Goal: Find specific page/section: Find specific page/section

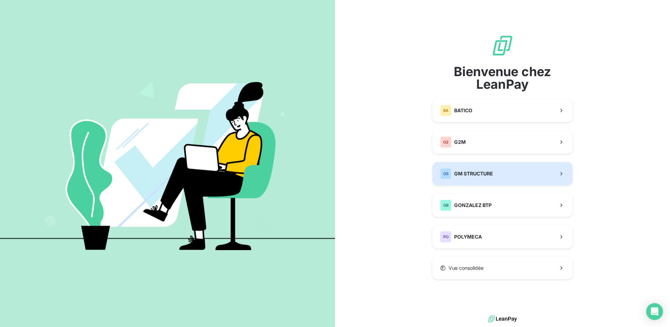
click at [487, 178] on div "GS GM STRUCTURE" at bounding box center [466, 173] width 53 height 11
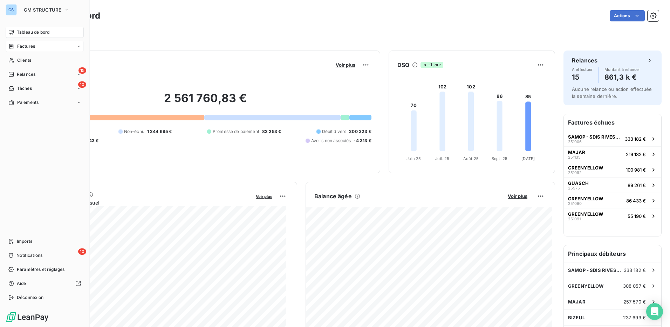
click at [19, 47] on span "Factures" at bounding box center [26, 46] width 18 height 6
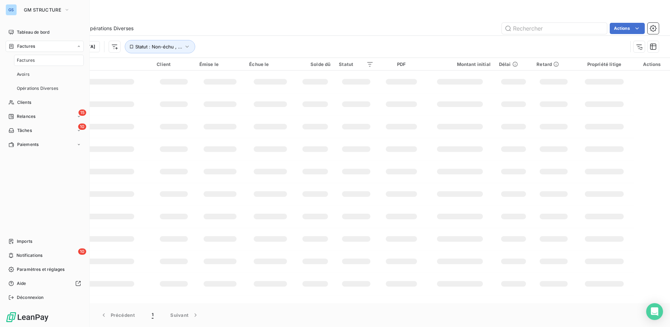
click at [25, 58] on span "Factures" at bounding box center [26, 60] width 18 height 6
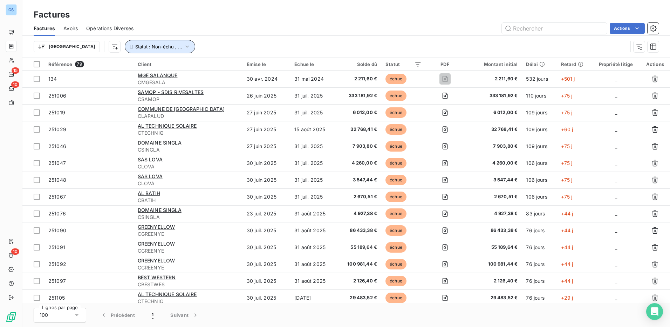
click at [184, 46] on icon "button" at bounding box center [187, 46] width 7 height 7
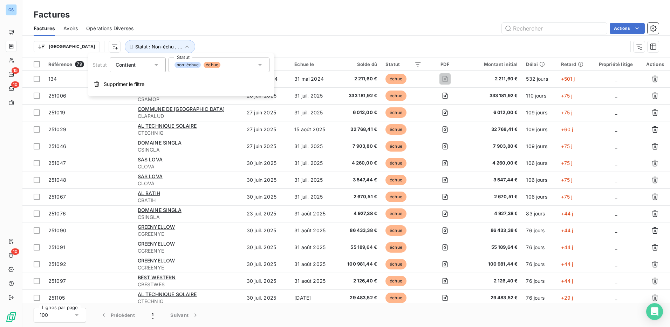
click at [192, 66] on span "non-échue" at bounding box center [188, 65] width 26 height 6
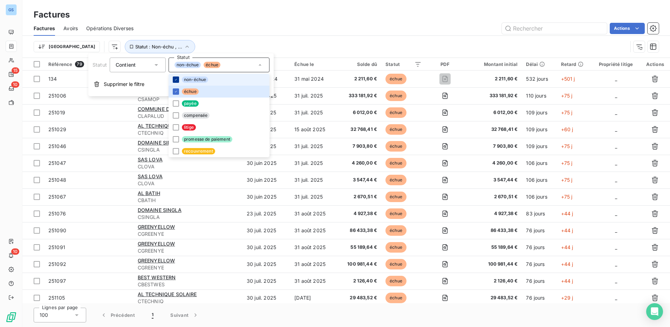
click at [176, 80] on icon at bounding box center [176, 80] width 4 height 4
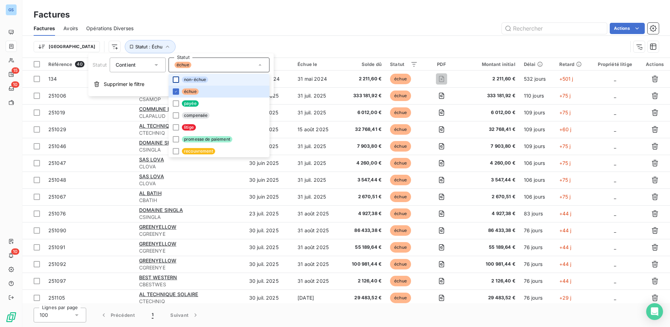
click at [161, 41] on div "Trier Statut : Échu" at bounding box center [331, 46] width 594 height 13
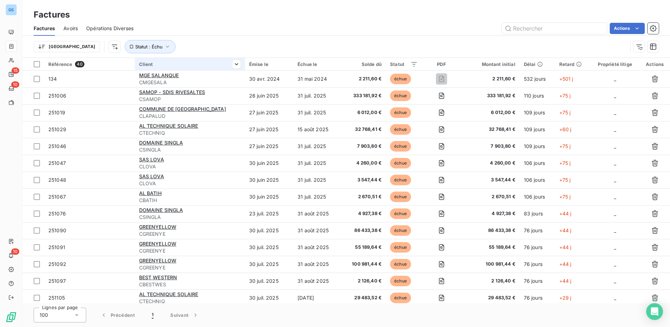
click at [148, 64] on div "Client" at bounding box center [190, 64] width 102 height 6
click at [108, 81] on icon at bounding box center [106, 82] width 7 height 7
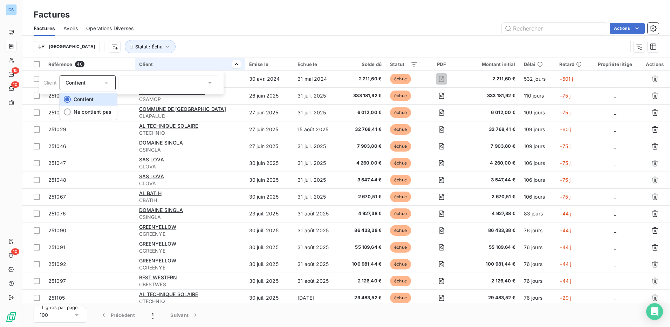
click at [108, 81] on icon at bounding box center [106, 82] width 7 height 7
click at [194, 48] on html "GS 15 10 10 Factures Factures Avoirs Opérations Diverses Actions Trier Statut :…" at bounding box center [335, 163] width 670 height 327
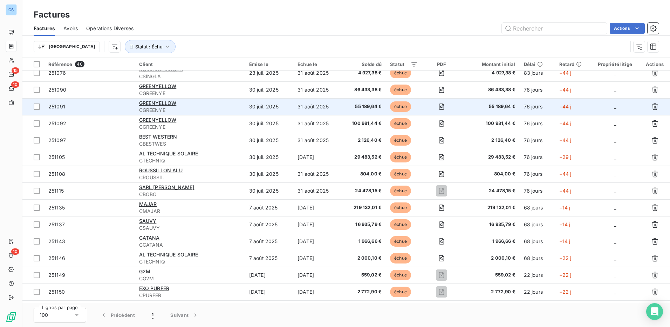
scroll to position [126, 0]
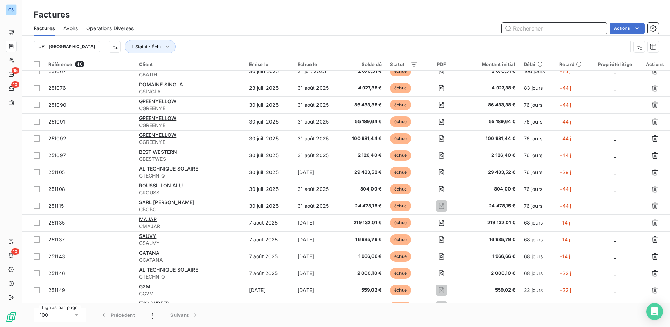
click at [529, 27] on input "text" at bounding box center [554, 28] width 105 height 11
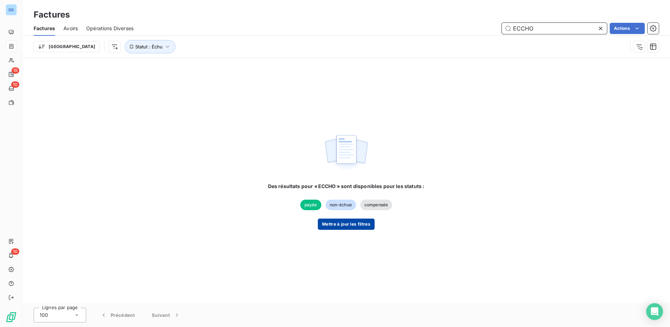
type input "ECCHO"
click at [342, 223] on button "Mettre à jour les filtres" at bounding box center [346, 223] width 57 height 11
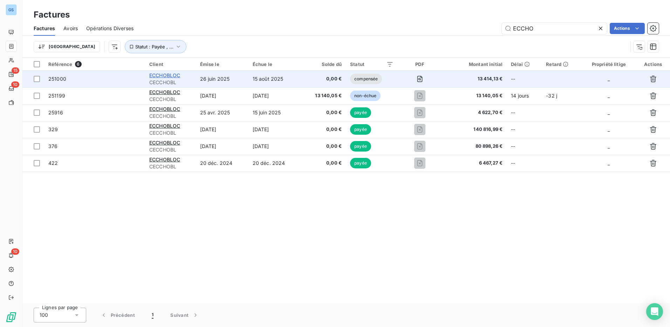
click at [162, 75] on span "ECCHOBLOC" at bounding box center [164, 75] width 31 height 6
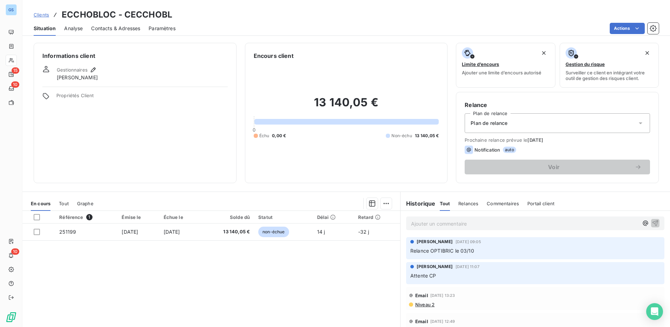
click at [40, 16] on span "Clients" at bounding box center [41, 15] width 15 height 6
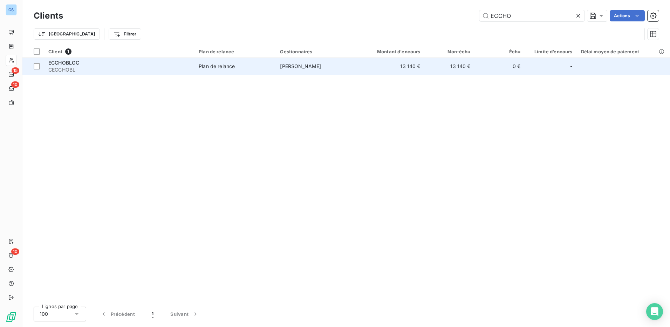
type input "ECCHO"
click at [62, 66] on span "CECCHOBL" at bounding box center [119, 69] width 142 height 7
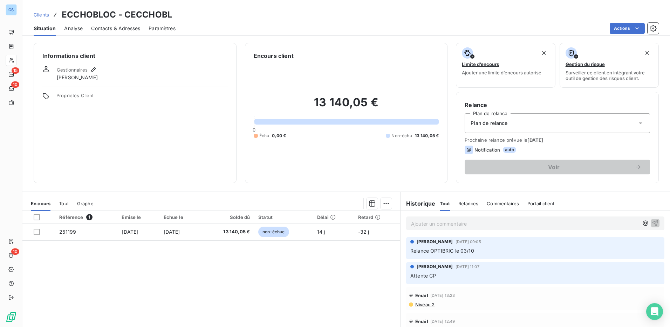
click at [41, 15] on span "Clients" at bounding box center [41, 15] width 15 height 6
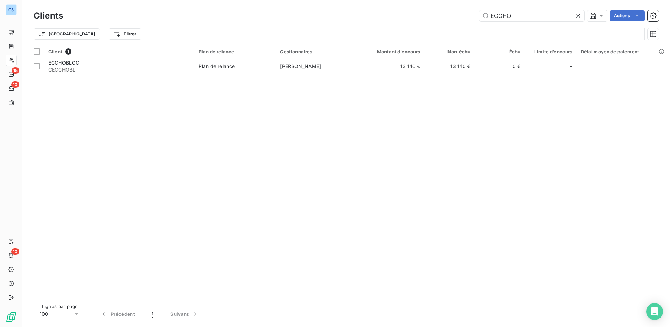
drag, startPoint x: 517, startPoint y: 15, endPoint x: 418, endPoint y: 18, distance: 98.9
click at [418, 18] on div "ECCHO Actions" at bounding box center [366, 15] width 588 height 11
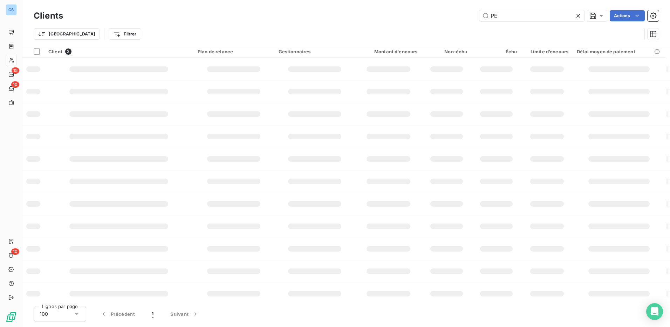
type input "P"
type input "ECCHO"
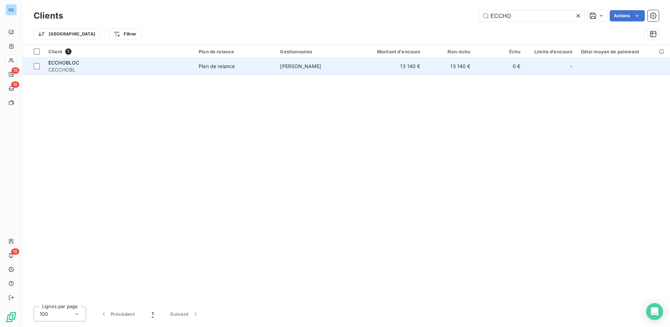
click at [59, 61] on span "ECCHOBLOC" at bounding box center [63, 63] width 31 height 6
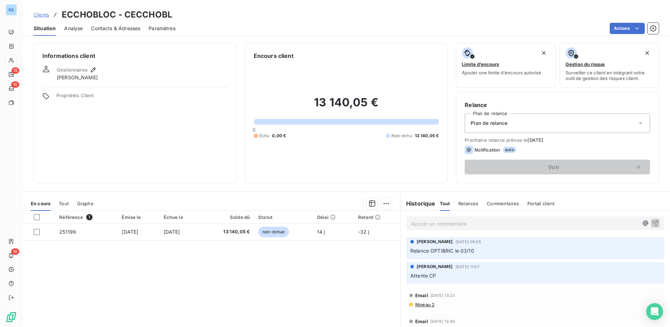
click at [64, 203] on span "Tout" at bounding box center [64, 204] width 10 height 6
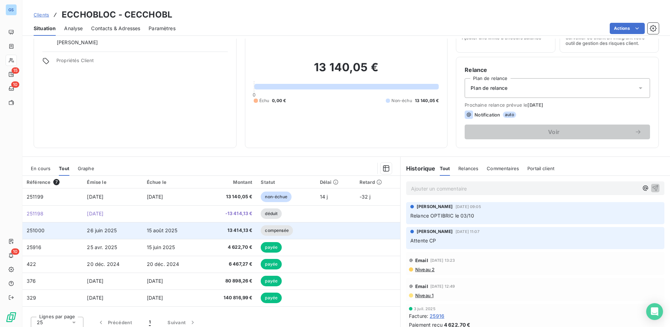
scroll to position [40, 0]
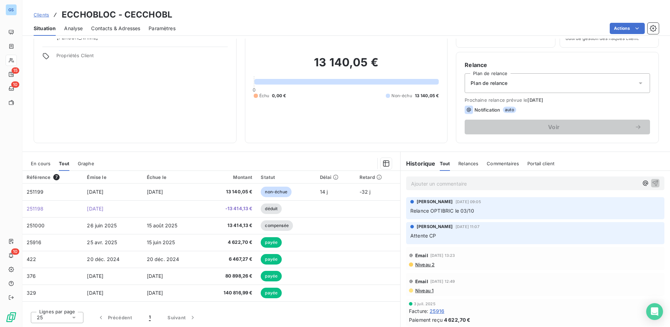
click at [40, 15] on span "Clients" at bounding box center [41, 15] width 15 height 6
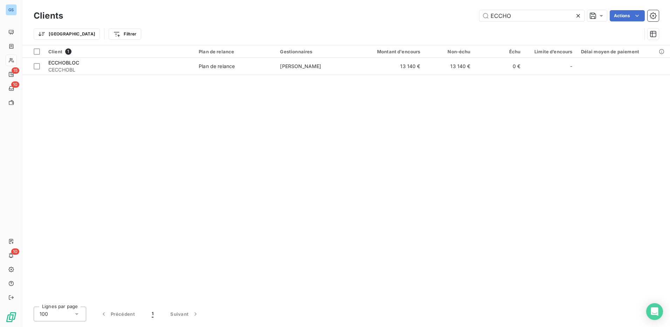
click at [578, 16] on icon at bounding box center [579, 16] width 4 height 4
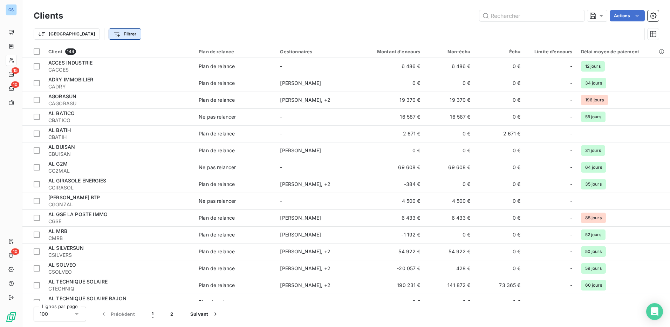
click at [84, 33] on html "GS 15 10 10 Clients Actions Trier Filtrer Client 144 Plan de relance Gestionnai…" at bounding box center [335, 163] width 670 height 327
click at [51, 34] on html "GS 15 10 10 Clients Actions Trier Filtrer Client 144 Plan de relance Gestionnai…" at bounding box center [335, 163] width 670 height 327
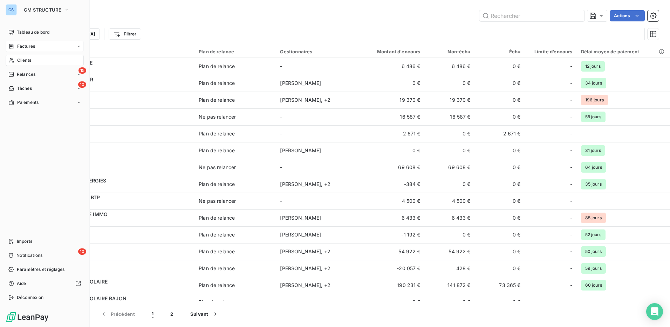
click at [27, 44] on span "Factures" at bounding box center [26, 46] width 18 height 6
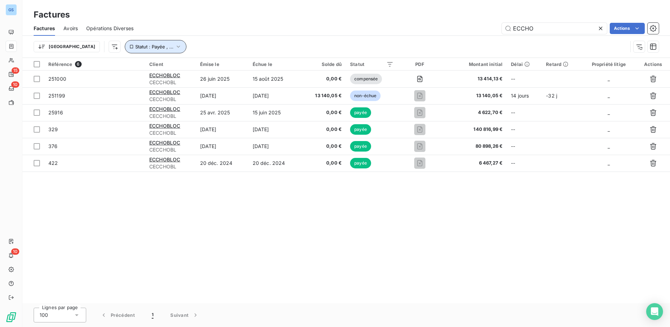
click at [175, 45] on icon "button" at bounding box center [178, 46] width 7 height 7
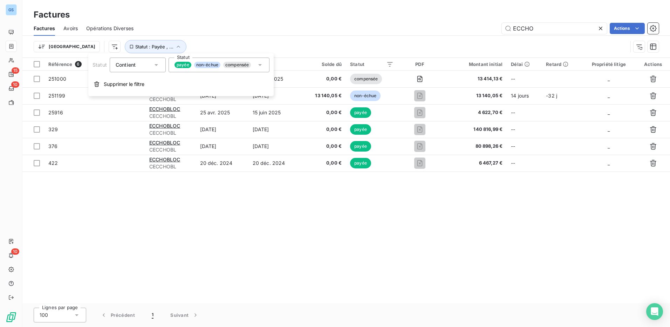
click at [182, 63] on span "payée" at bounding box center [183, 65] width 17 height 6
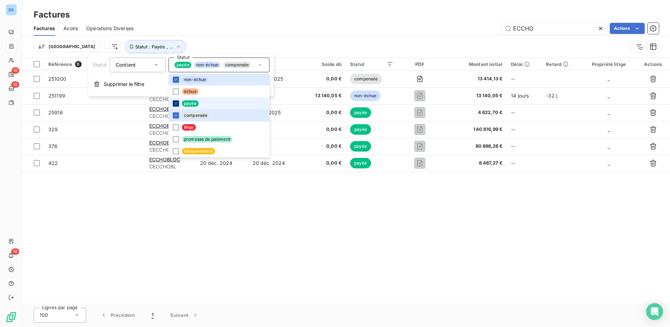
click at [175, 103] on icon at bounding box center [176, 103] width 4 height 4
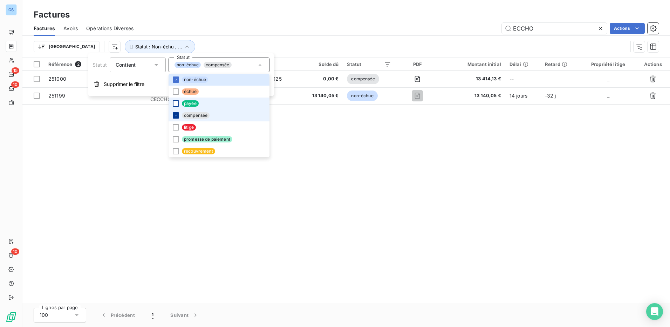
click at [175, 116] on icon at bounding box center [176, 115] width 2 height 1
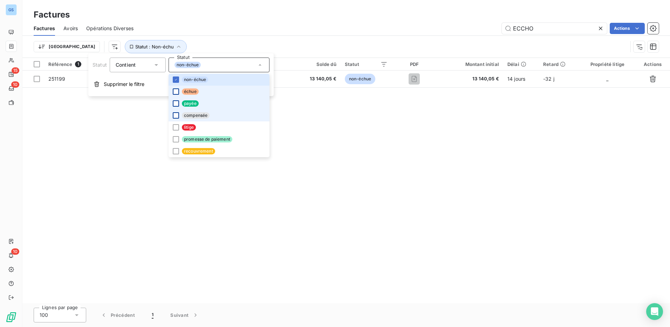
click at [176, 92] on div at bounding box center [176, 91] width 6 height 6
click at [177, 80] on icon at bounding box center [176, 80] width 4 height 4
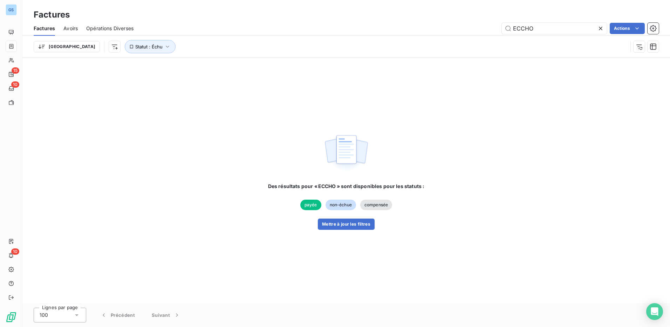
click at [601, 29] on icon at bounding box center [601, 28] width 7 height 7
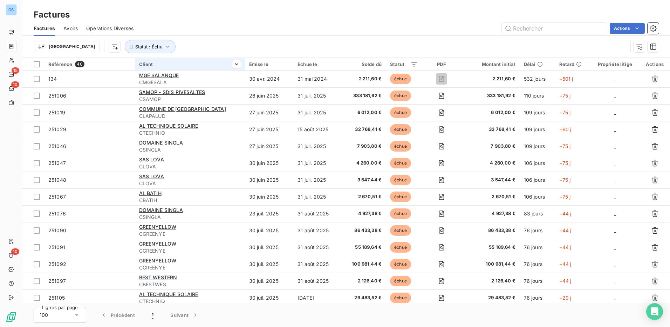
click at [156, 63] on div "Client" at bounding box center [190, 64] width 102 height 6
click at [219, 67] on html "GS 15 10 10 Factures Factures Avoirs Opérations Diverses Actions Trier Statut :…" at bounding box center [335, 163] width 670 height 327
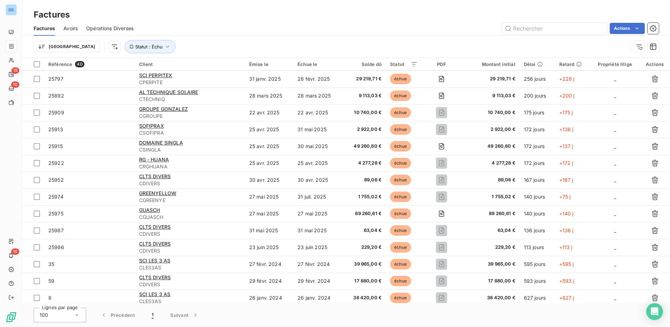
scroll to position [441, 0]
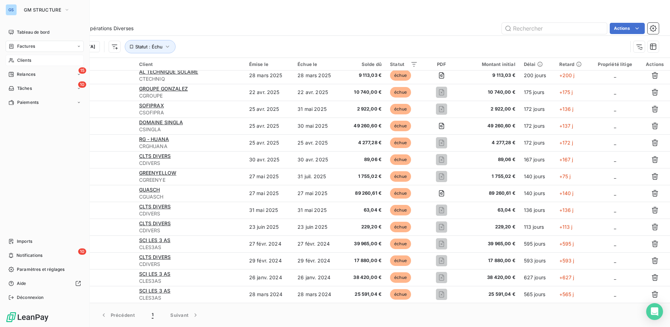
click at [24, 60] on span "Clients" at bounding box center [24, 60] width 14 height 6
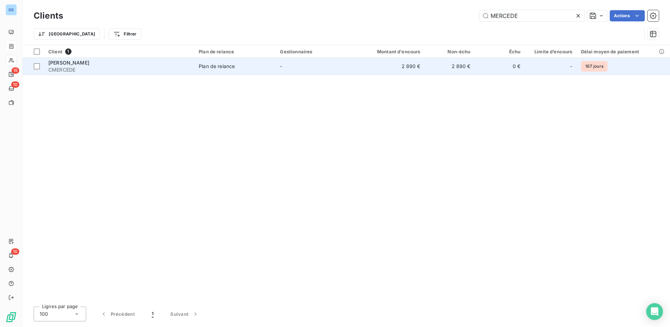
type input "MERCEDE"
click at [65, 65] on span "[PERSON_NAME]" at bounding box center [68, 63] width 41 height 6
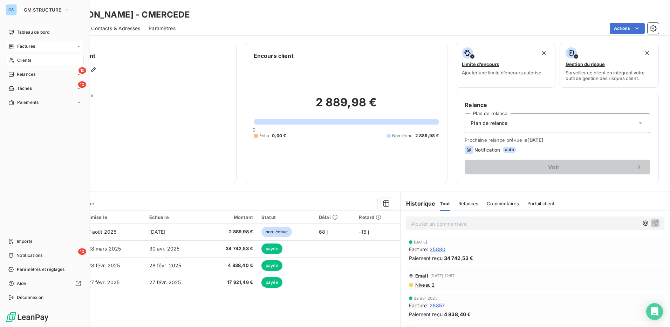
click at [25, 46] on span "Factures" at bounding box center [26, 46] width 18 height 6
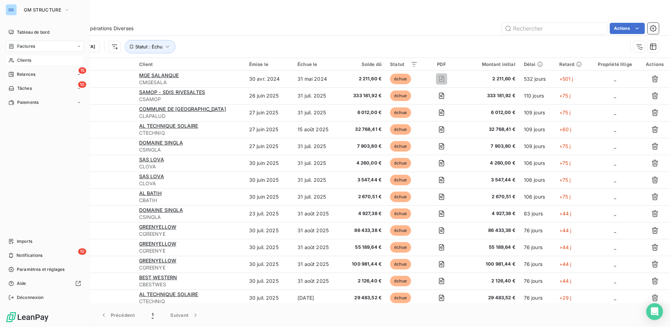
click at [22, 61] on span "Clients" at bounding box center [24, 60] width 14 height 6
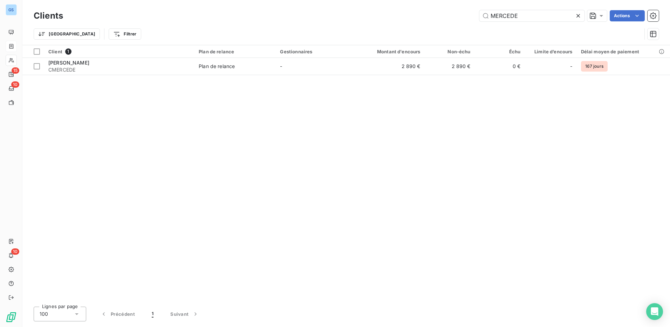
drag, startPoint x: 523, startPoint y: 18, endPoint x: 310, endPoint y: 26, distance: 212.3
click at [316, 27] on div "Clients MERCEDE Actions Trier Filtrer" at bounding box center [347, 26] width 626 height 36
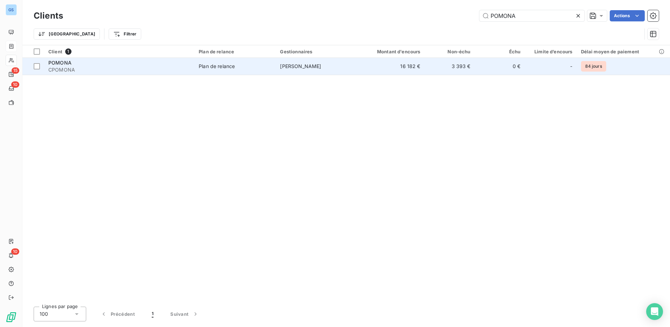
type input "POMONA"
click at [58, 66] on span "CPOMONA" at bounding box center [119, 69] width 142 height 7
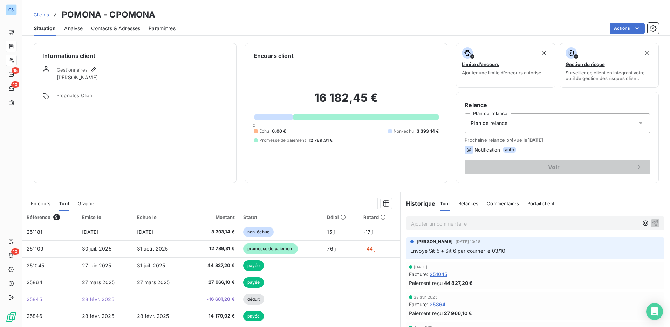
click at [40, 16] on span "Clients" at bounding box center [41, 15] width 15 height 6
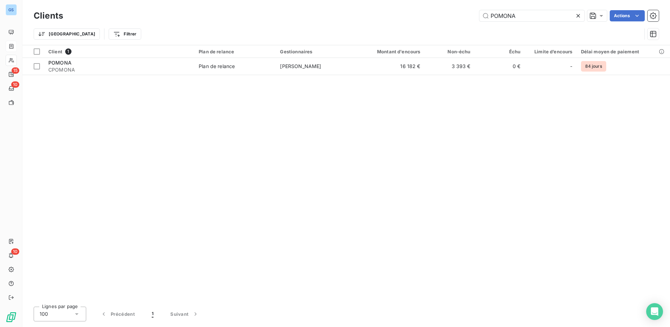
drag, startPoint x: 524, startPoint y: 15, endPoint x: 379, endPoint y: 23, distance: 145.1
click at [380, 23] on div "Clients POMONA Actions Trier Filtrer" at bounding box center [347, 26] width 626 height 36
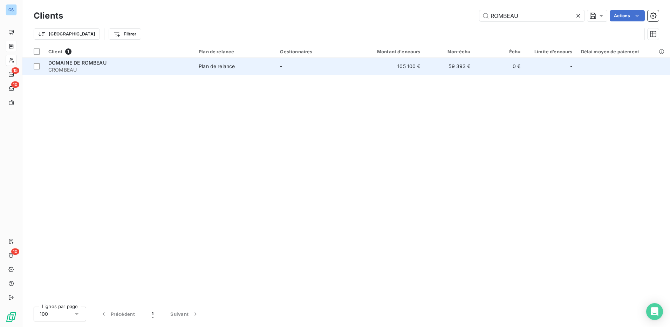
type input "ROMBEAU"
click at [65, 64] on span "DOMAINE DE ROMBEAU" at bounding box center [77, 63] width 58 height 6
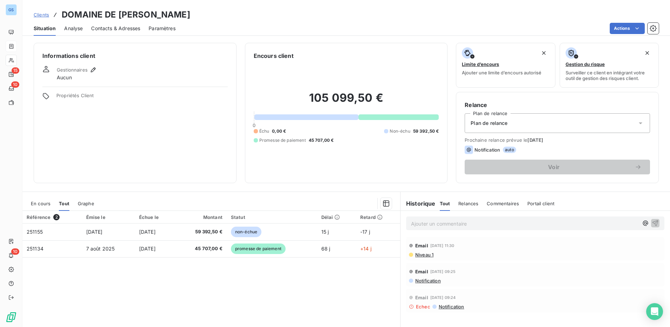
click at [45, 16] on span "Clients" at bounding box center [41, 15] width 15 height 6
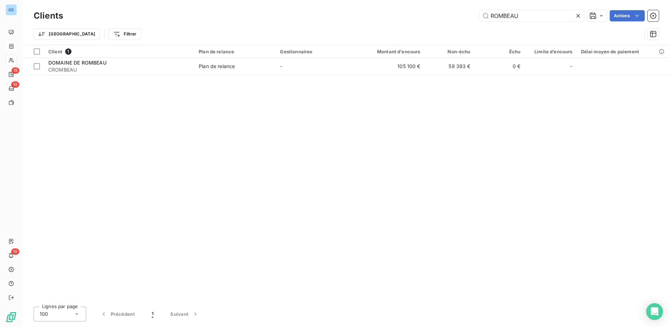
drag, startPoint x: 528, startPoint y: 18, endPoint x: 364, endPoint y: 30, distance: 164.9
click at [365, 29] on div "Clients ROMBEAU Actions Trier Filtrer" at bounding box center [347, 26] width 626 height 36
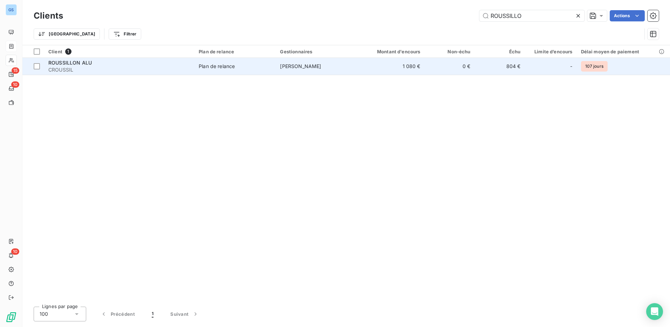
type input "ROUSSILLO"
click at [74, 63] on span "ROUSSILLON ALU" at bounding box center [69, 63] width 43 height 6
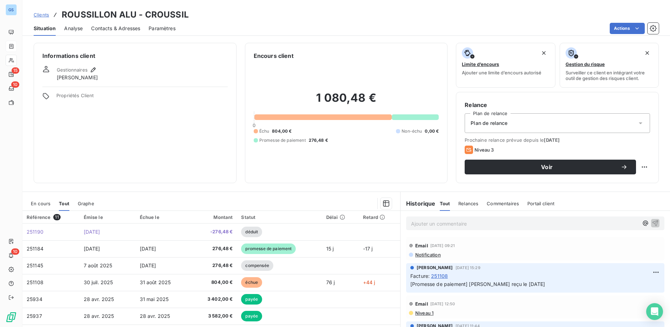
click at [40, 14] on span "Clients" at bounding box center [41, 15] width 15 height 6
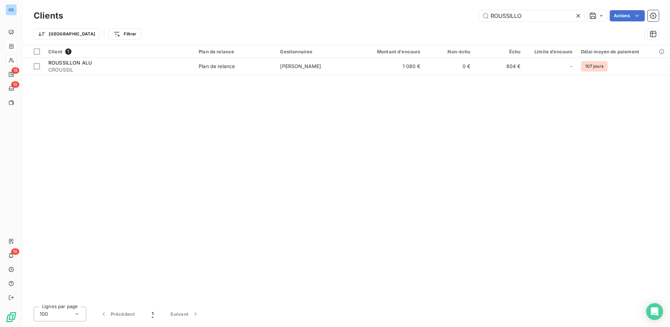
drag, startPoint x: 533, startPoint y: 16, endPoint x: 267, endPoint y: 38, distance: 267.4
click at [267, 38] on div "Clients ROUSSILLO Actions Trier Filtrer" at bounding box center [347, 26] width 626 height 36
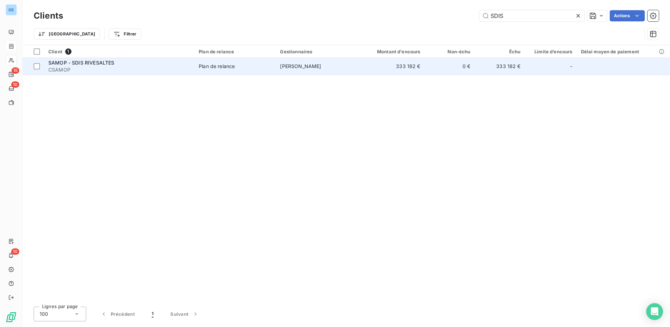
type input "SDIS"
click at [99, 65] on span "SAMOP - SDIS RIVESALTES" at bounding box center [81, 63] width 66 height 6
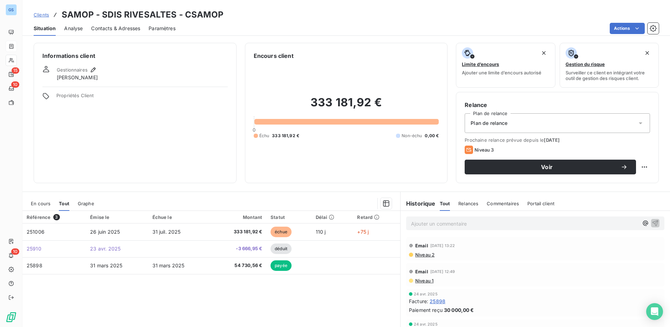
click at [43, 16] on span "Clients" at bounding box center [41, 15] width 15 height 6
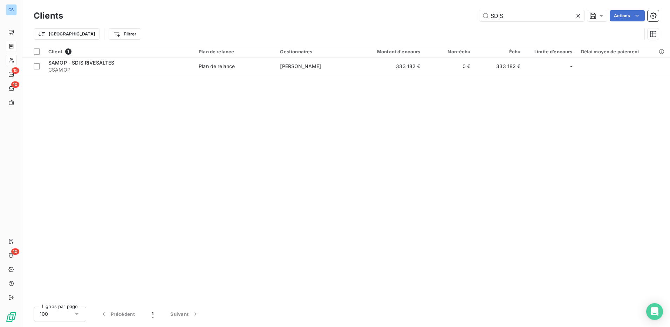
drag, startPoint x: 517, startPoint y: 19, endPoint x: 416, endPoint y: 22, distance: 101.0
click at [417, 22] on div "Clients SDIS Actions" at bounding box center [347, 15] width 626 height 15
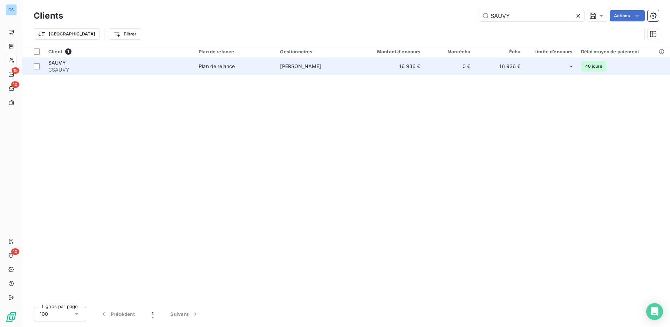
type input "SAUVY"
click at [51, 64] on span "SAUVY" at bounding box center [57, 63] width 18 height 6
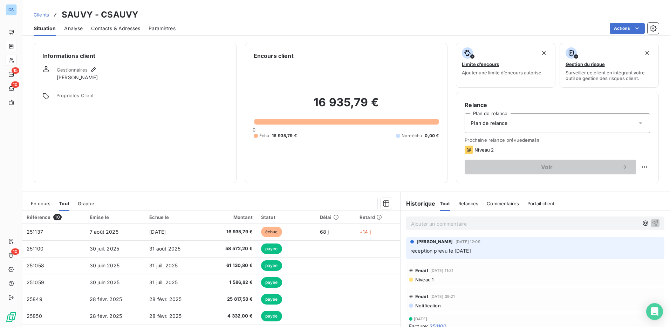
click at [42, 14] on span "Clients" at bounding box center [41, 15] width 15 height 6
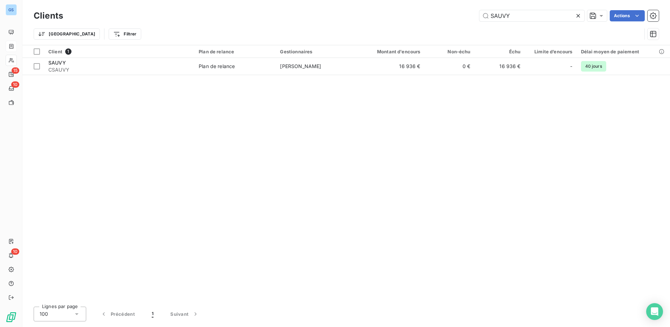
drag, startPoint x: 514, startPoint y: 16, endPoint x: 338, endPoint y: 25, distance: 176.9
click at [338, 25] on div "Clients SAUVY Actions Trier Filtrer" at bounding box center [347, 26] width 626 height 36
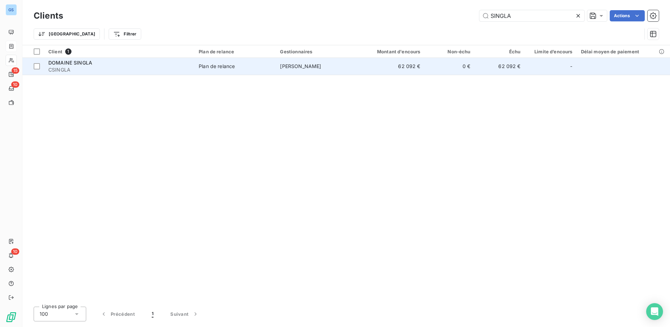
type input "SINGLA"
click at [68, 63] on span "DOMAINE SINGLA" at bounding box center [70, 63] width 44 height 6
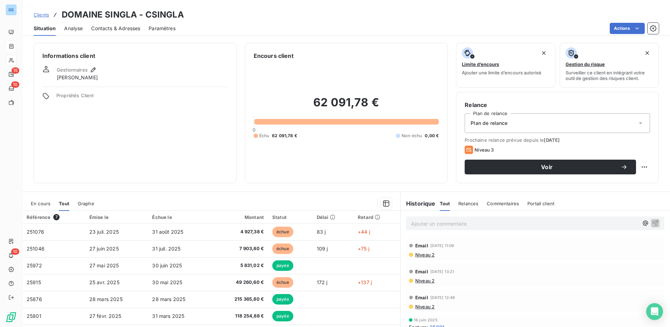
click at [39, 14] on span "Clients" at bounding box center [41, 15] width 15 height 6
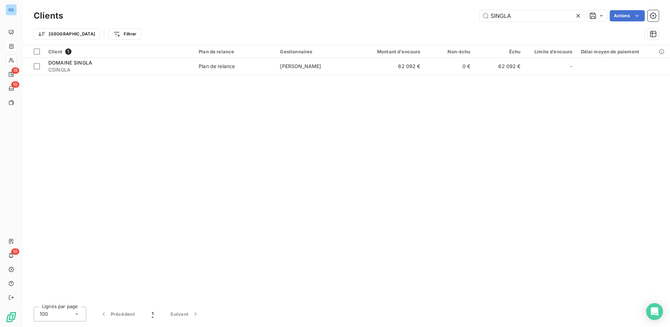
drag, startPoint x: 509, startPoint y: 19, endPoint x: 454, endPoint y: 17, distance: 55.4
click at [454, 17] on div "SINGLA Actions" at bounding box center [366, 15] width 588 height 11
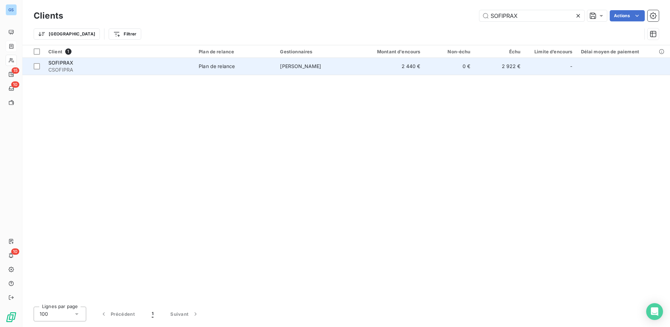
type input "SOFIPRAX"
click at [68, 67] on span "CSOFIPRA" at bounding box center [119, 69] width 142 height 7
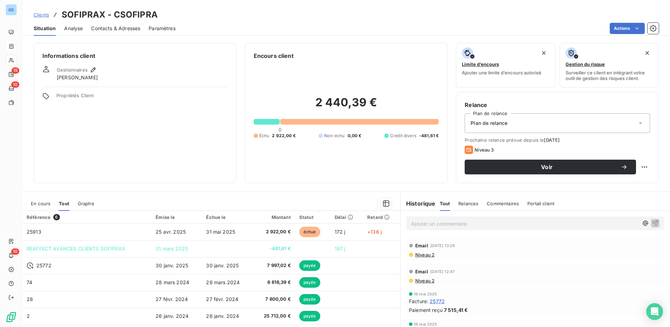
scroll to position [35, 0]
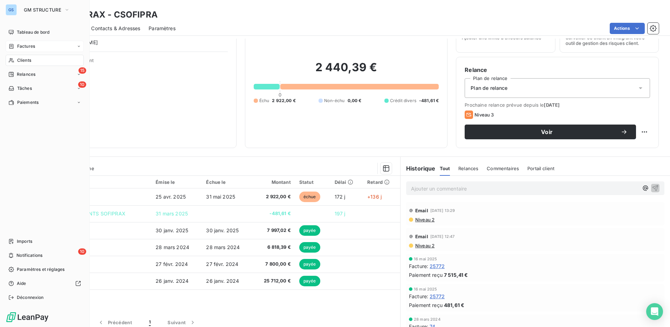
click at [25, 47] on span "Factures" at bounding box center [26, 46] width 18 height 6
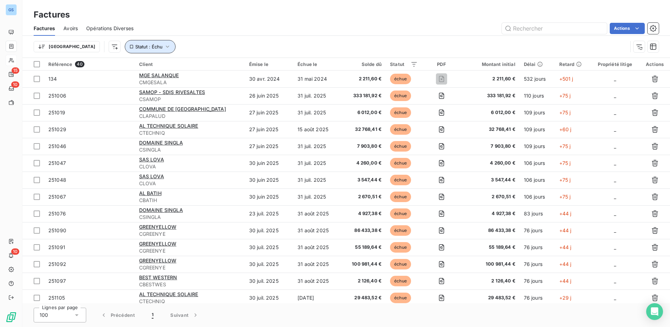
click at [164, 48] on icon "button" at bounding box center [167, 46] width 7 height 7
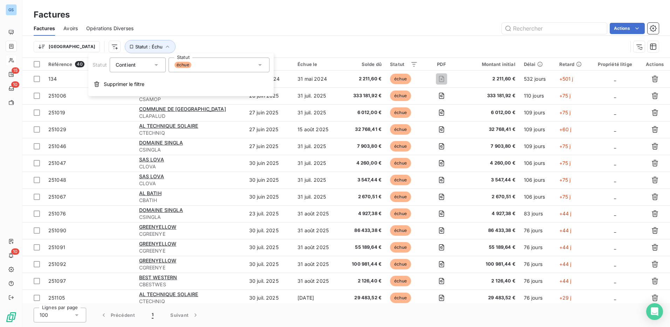
click at [243, 66] on div "échue" at bounding box center [219, 65] width 101 height 15
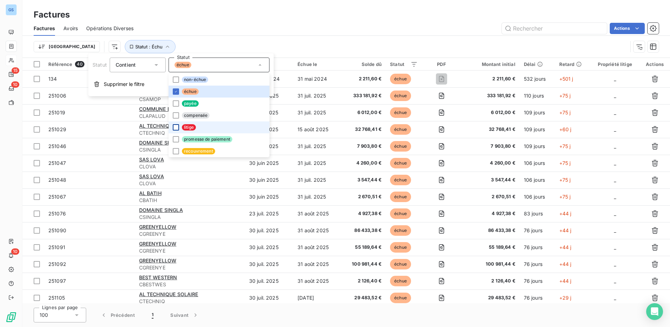
click at [174, 127] on div at bounding box center [176, 127] width 6 height 6
click at [175, 90] on icon at bounding box center [176, 91] width 4 height 4
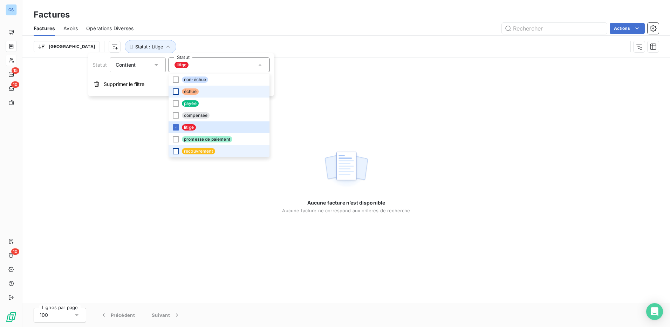
click at [176, 150] on div at bounding box center [176, 151] width 6 height 6
click at [175, 127] on icon at bounding box center [176, 127] width 4 height 4
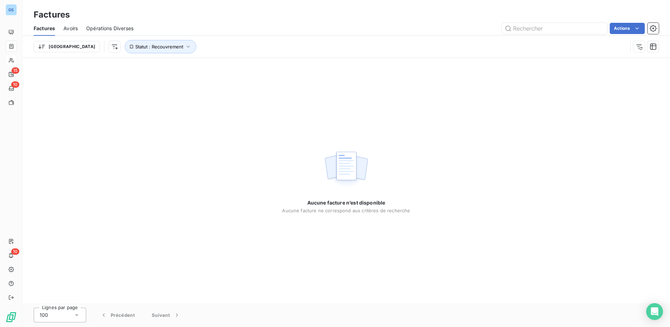
click at [342, 102] on div "Aucune facture n’est disponible Aucune facture ne correspond aux critères de re…" at bounding box center [346, 180] width 648 height 245
